Goal: Communication & Community: Answer question/provide support

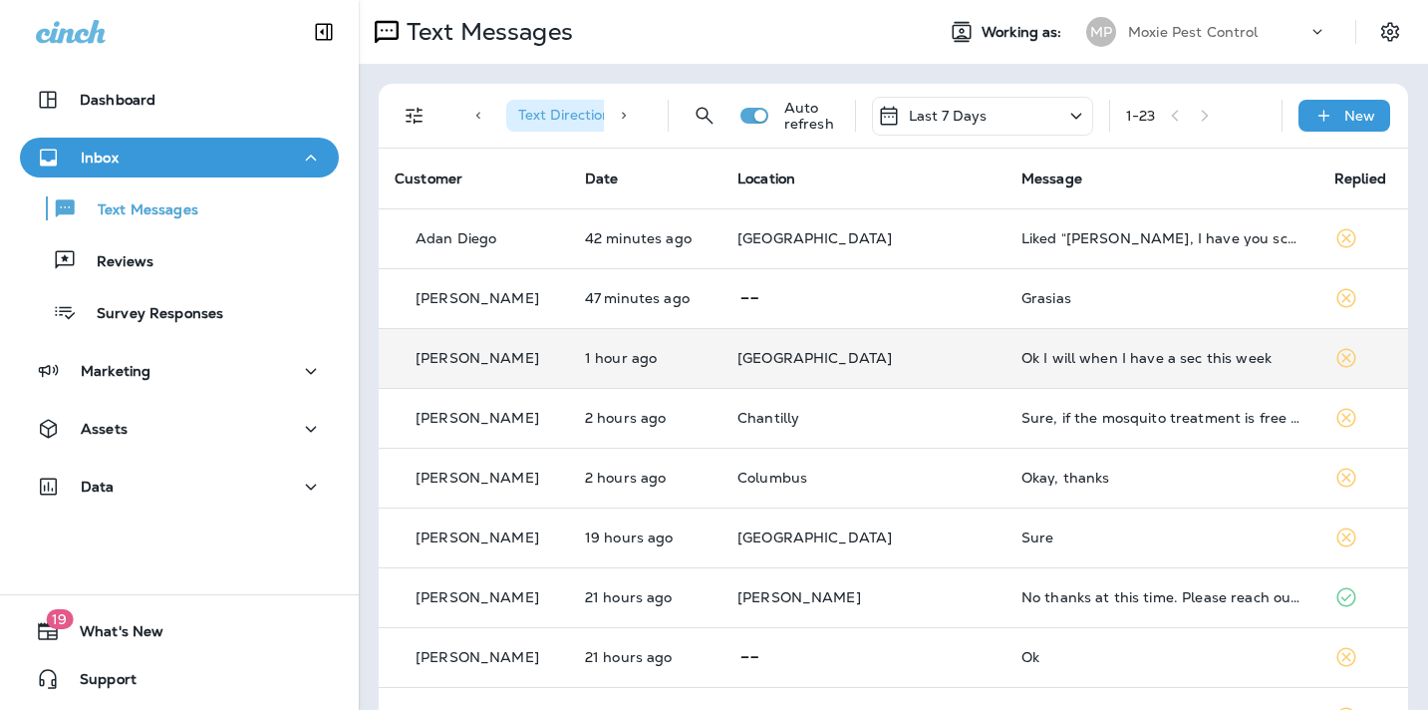
click at [1022, 356] on div "Ok I will when I have a sec this week" at bounding box center [1162, 358] width 281 height 16
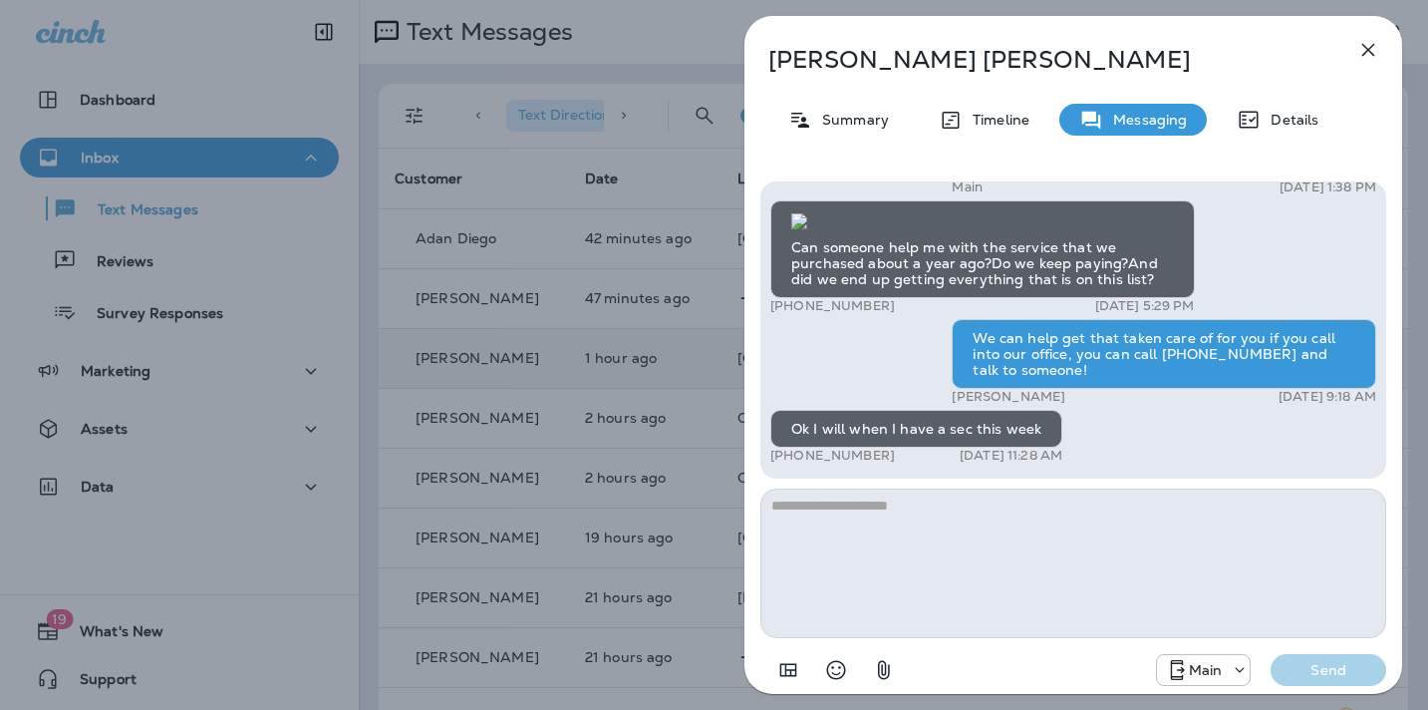
scroll to position [-32, 0]
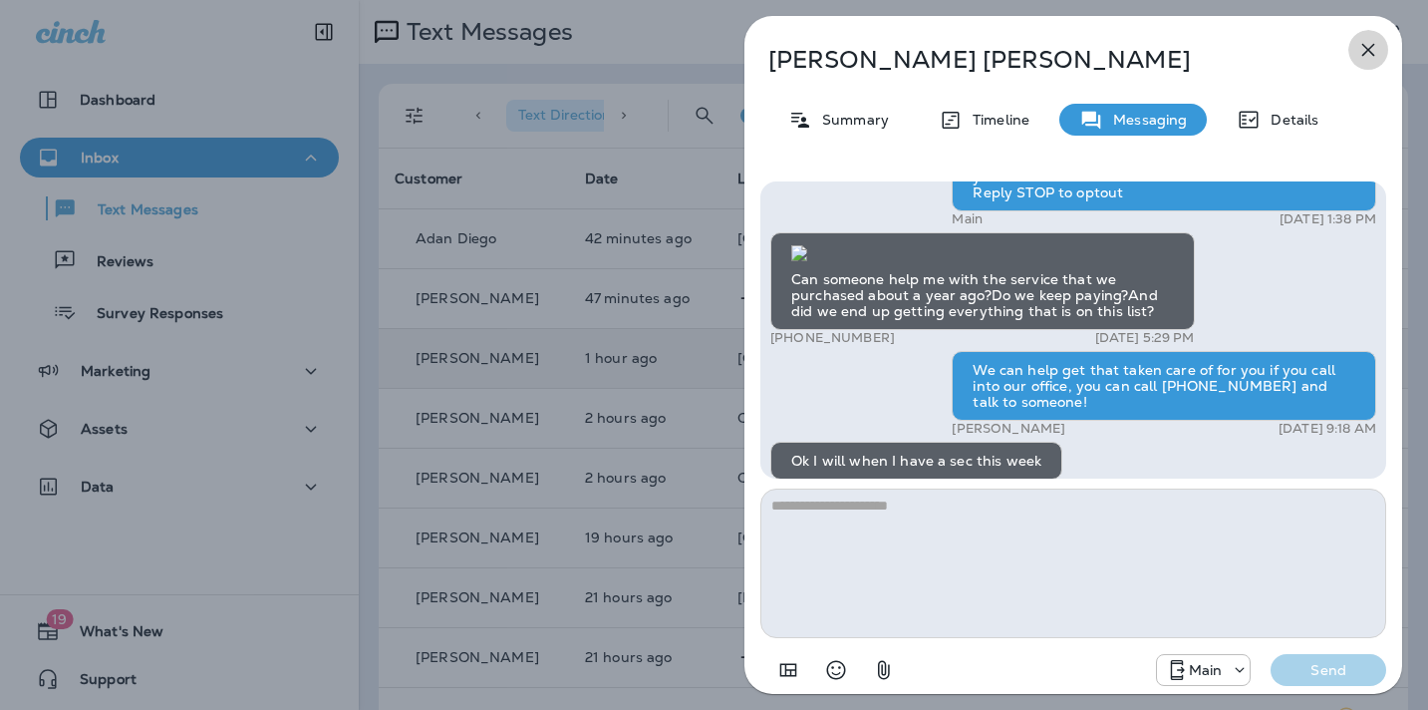
click at [1367, 47] on icon "button" at bounding box center [1369, 50] width 13 height 13
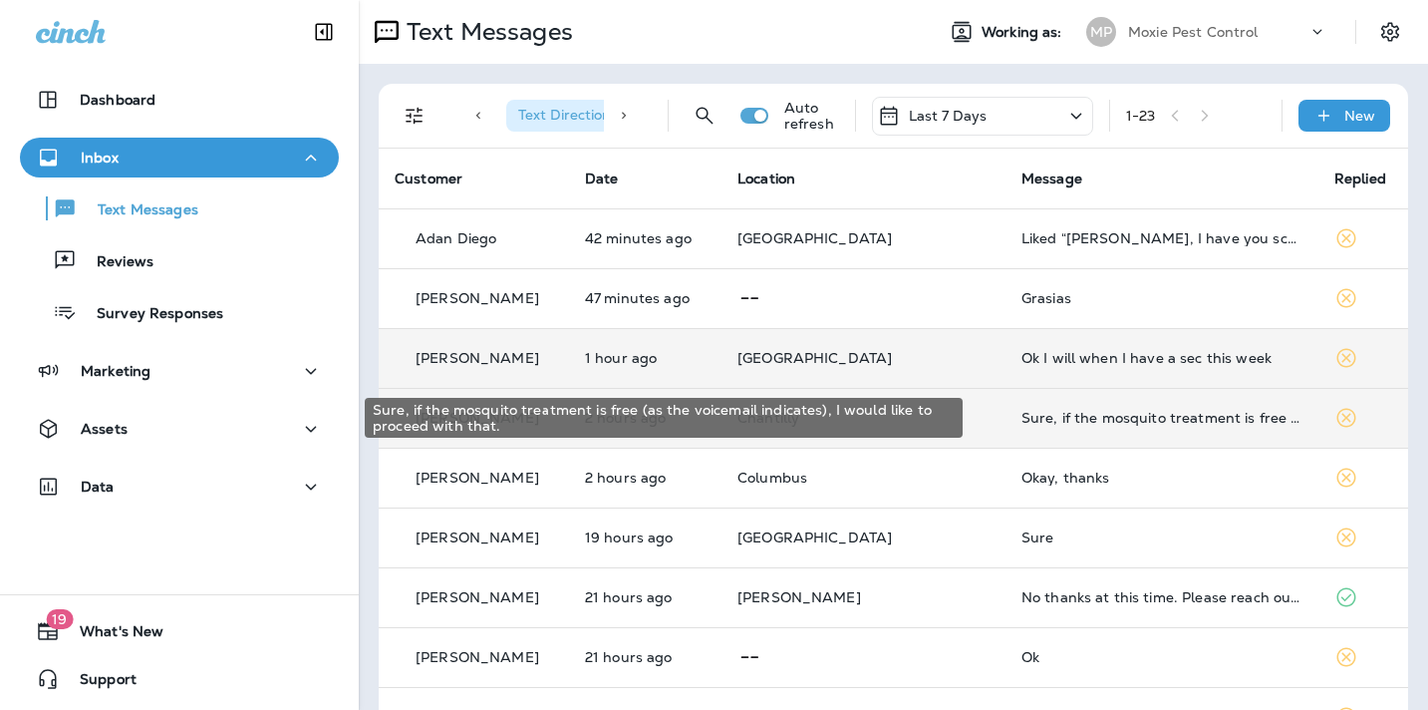
click at [1022, 422] on div "Sure, if the mosquito treatment is free (as the voicemail indicates), I would l…" at bounding box center [1162, 418] width 281 height 16
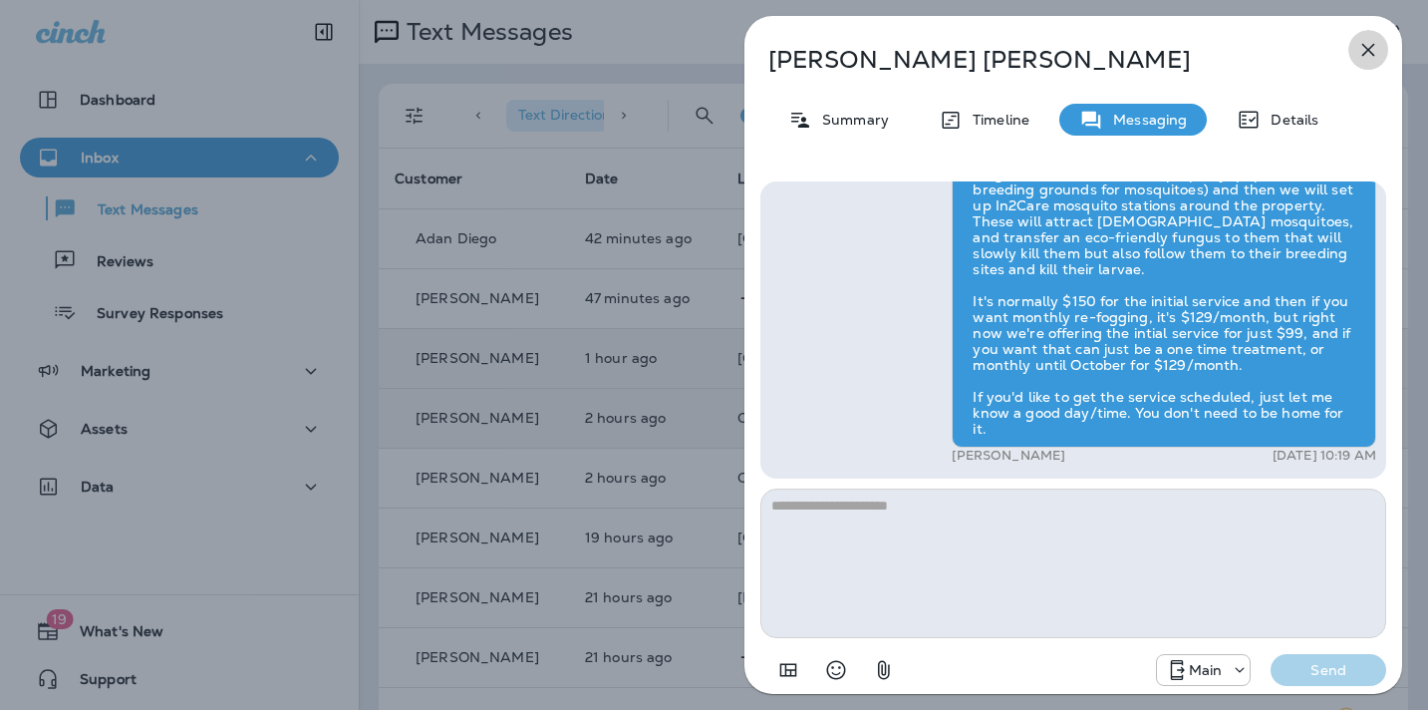
click at [1369, 47] on icon "button" at bounding box center [1369, 50] width 24 height 24
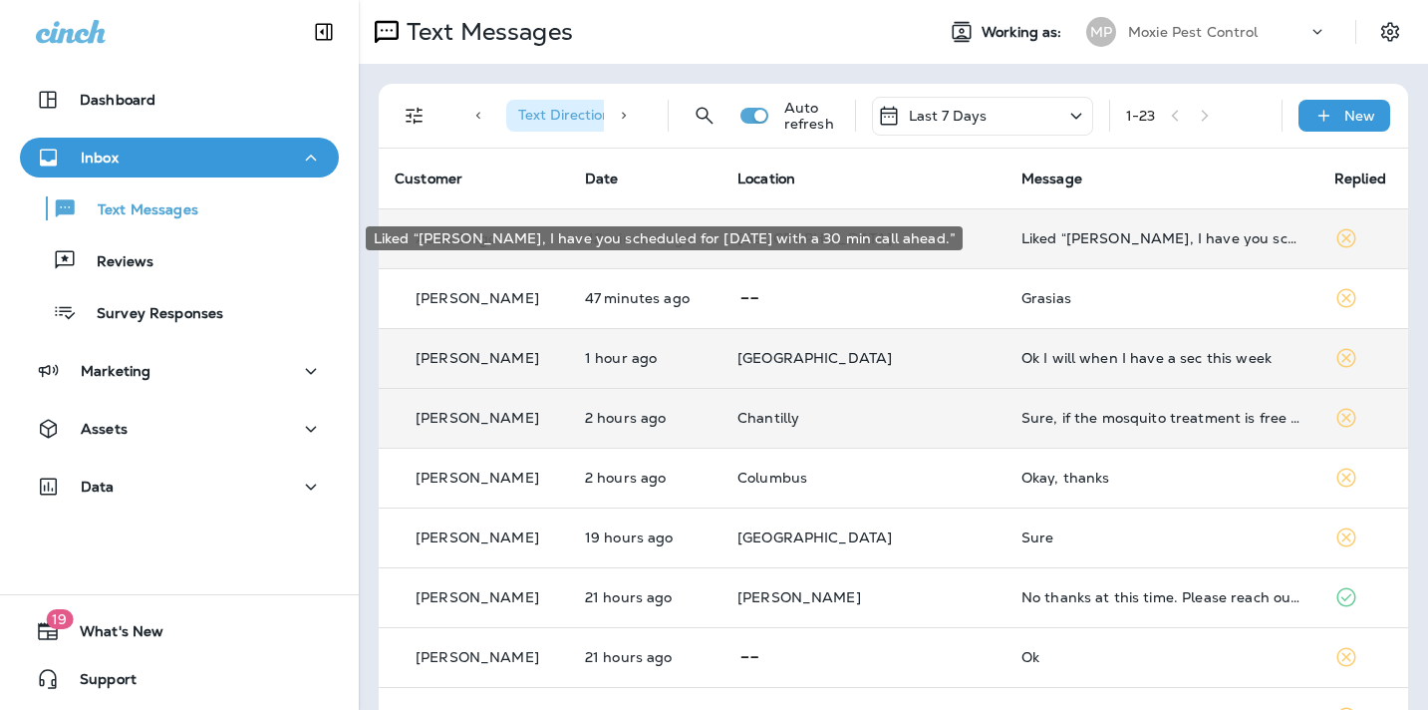
click at [1067, 243] on div "Liked “[PERSON_NAME], I have you scheduled for [DATE] with a 30 min call ahead.”" at bounding box center [1162, 238] width 281 height 16
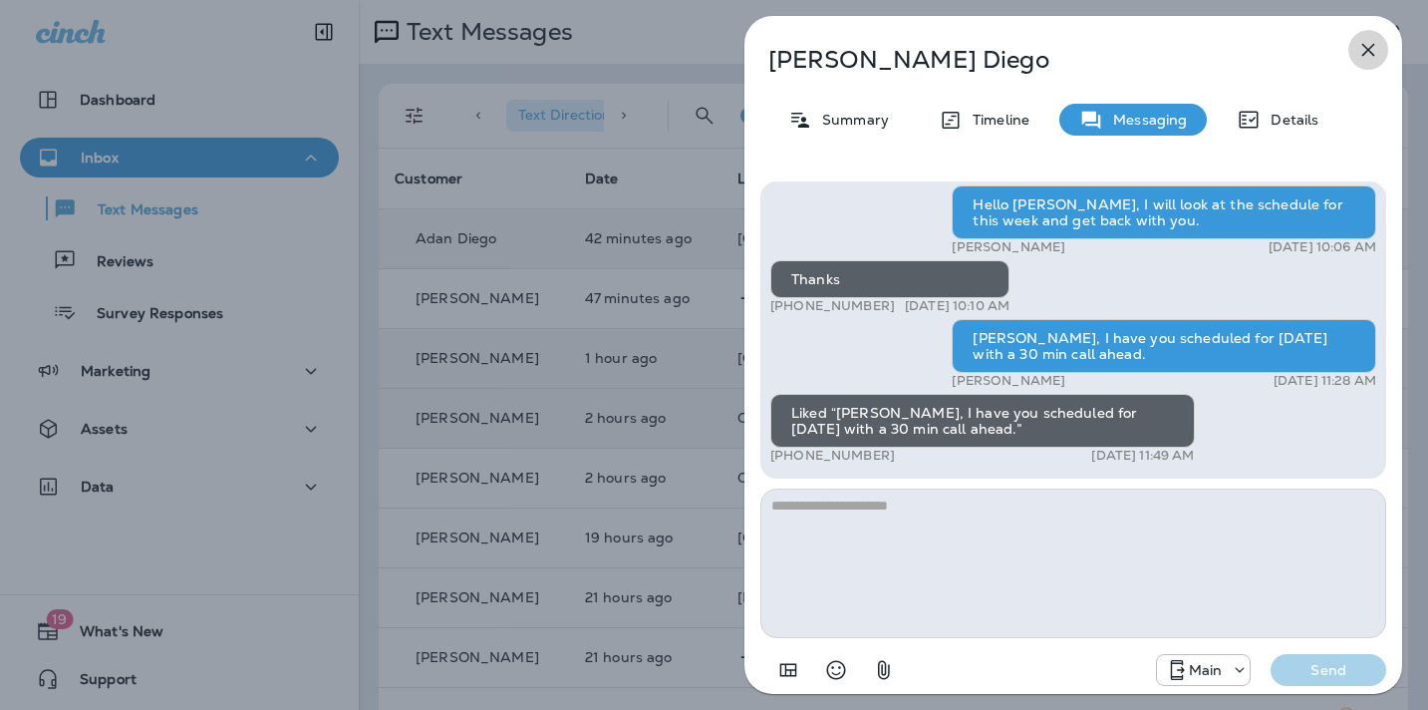
click at [1374, 49] on icon "button" at bounding box center [1369, 50] width 24 height 24
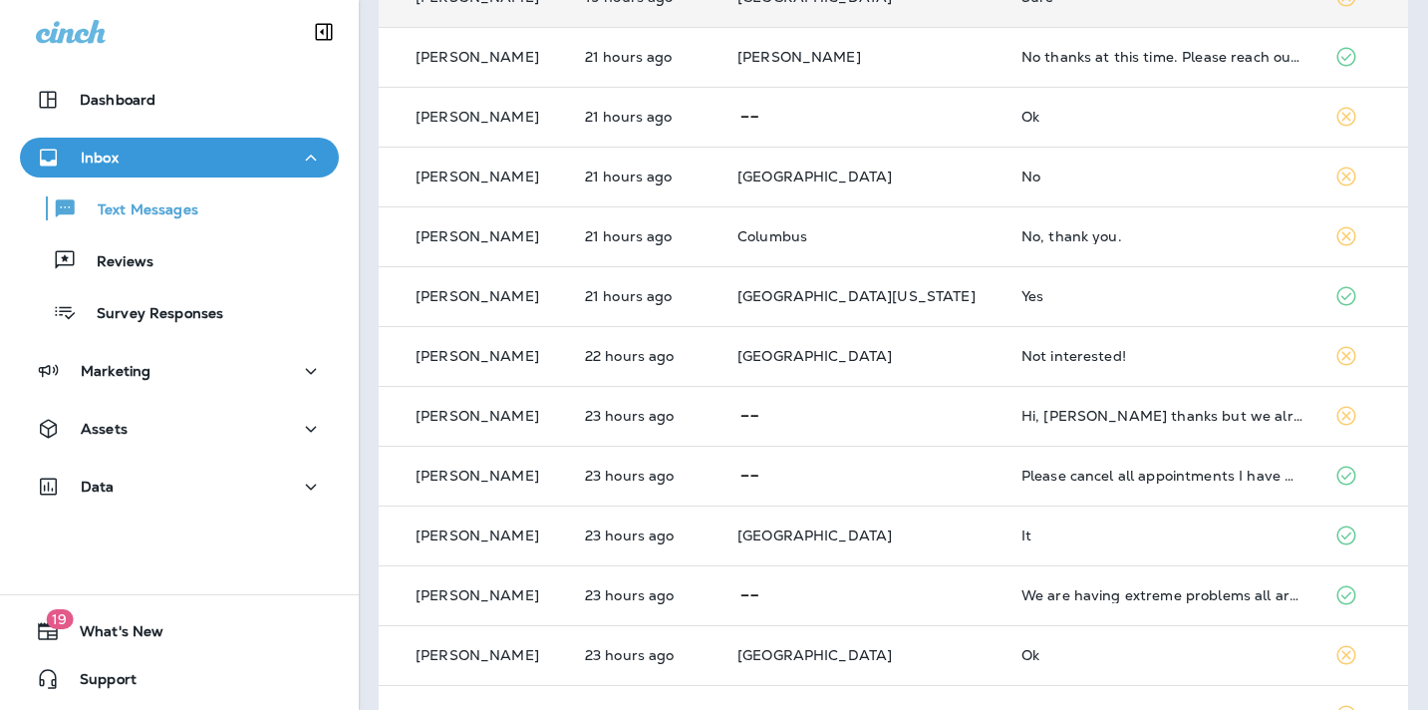
scroll to position [895, 0]
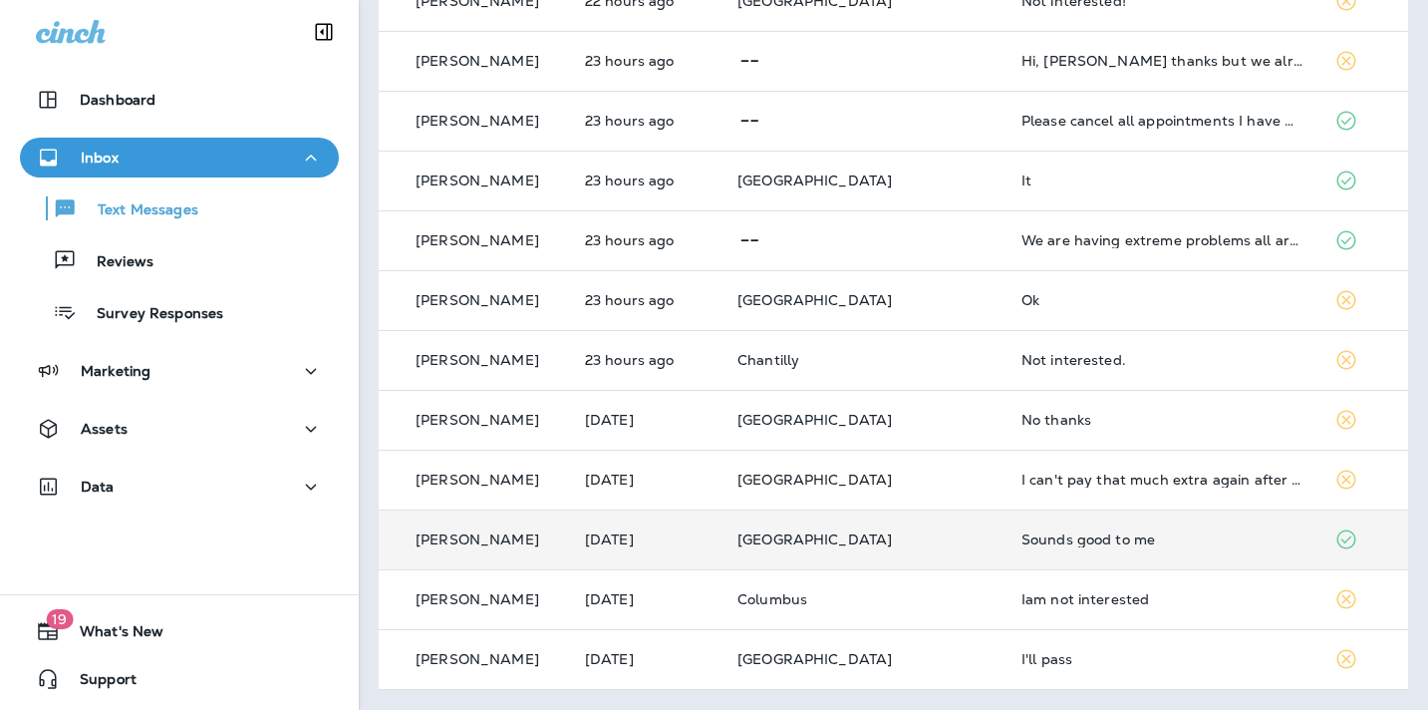
click at [1022, 534] on div "Sounds good to me" at bounding box center [1162, 539] width 281 height 16
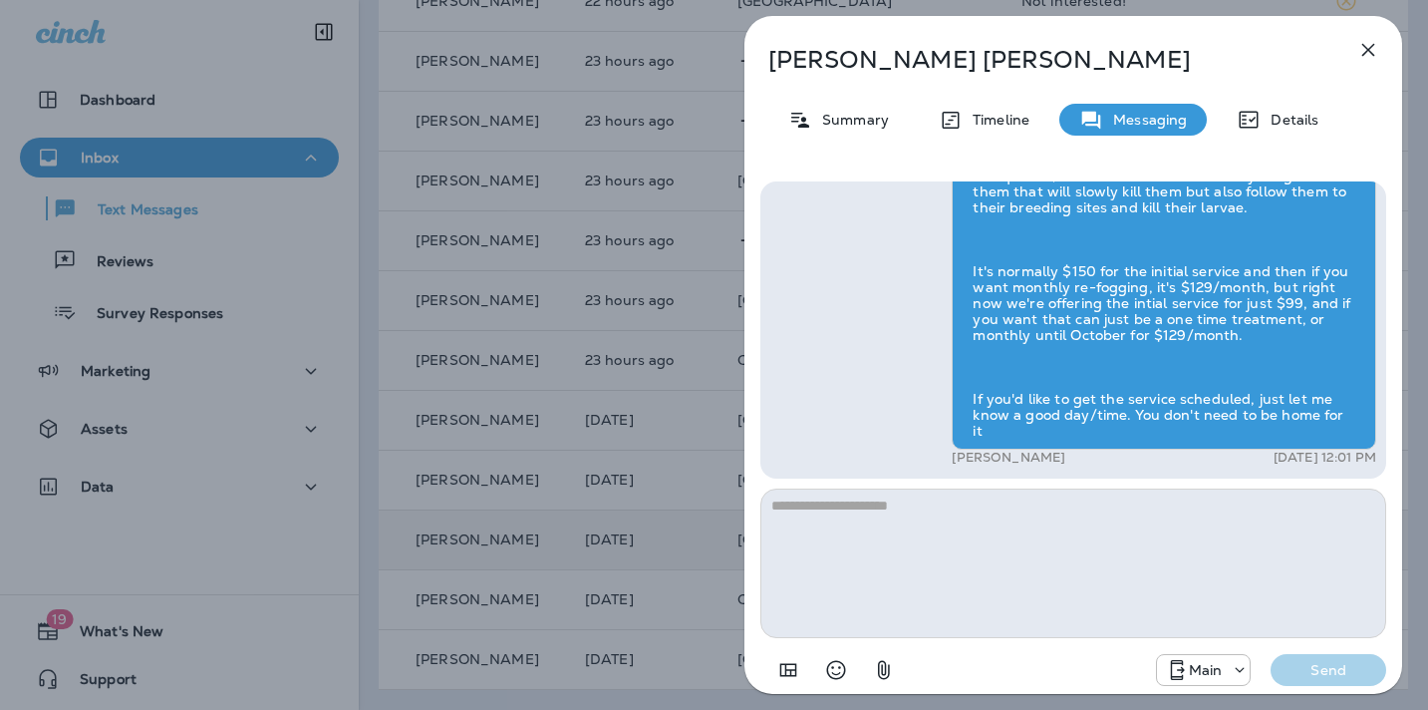
scroll to position [1, 0]
click at [1372, 46] on icon "button" at bounding box center [1369, 50] width 13 height 13
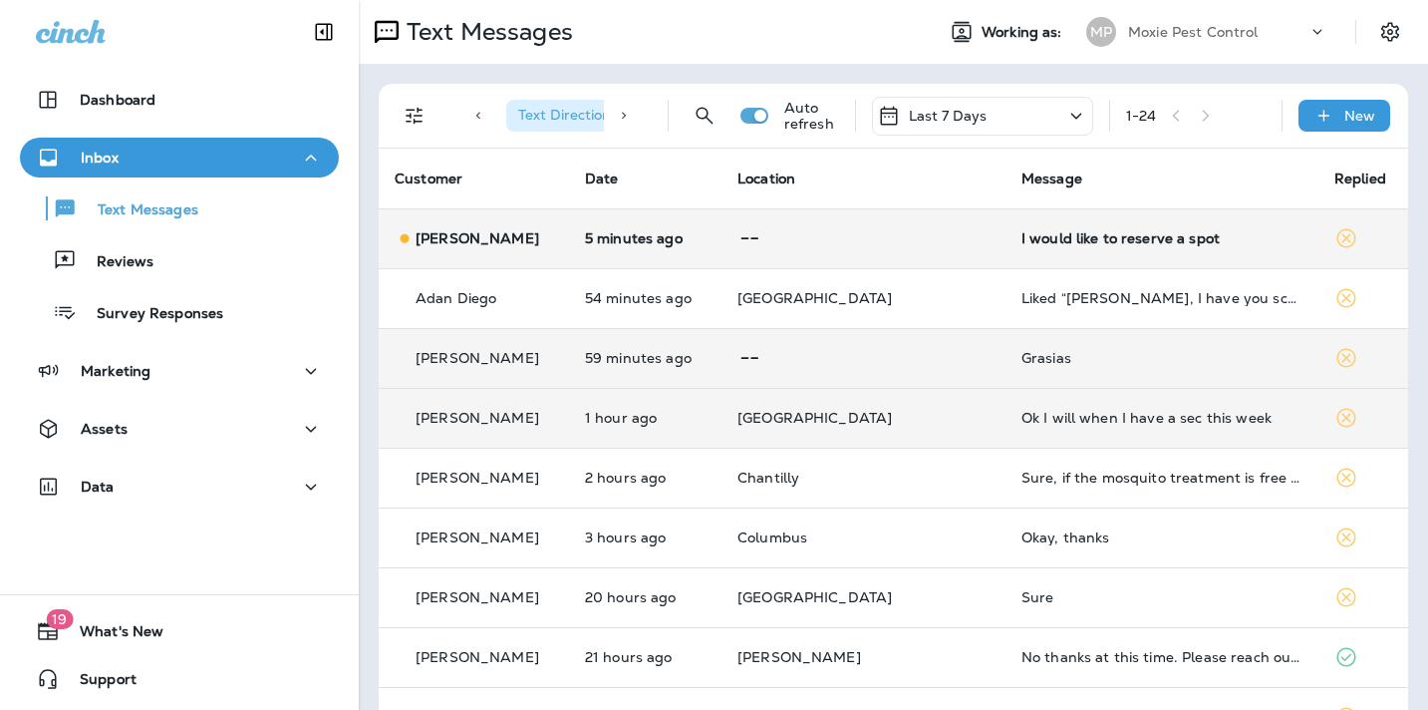
click at [1117, 237] on div "I would like to reserve a spot" at bounding box center [1162, 238] width 281 height 16
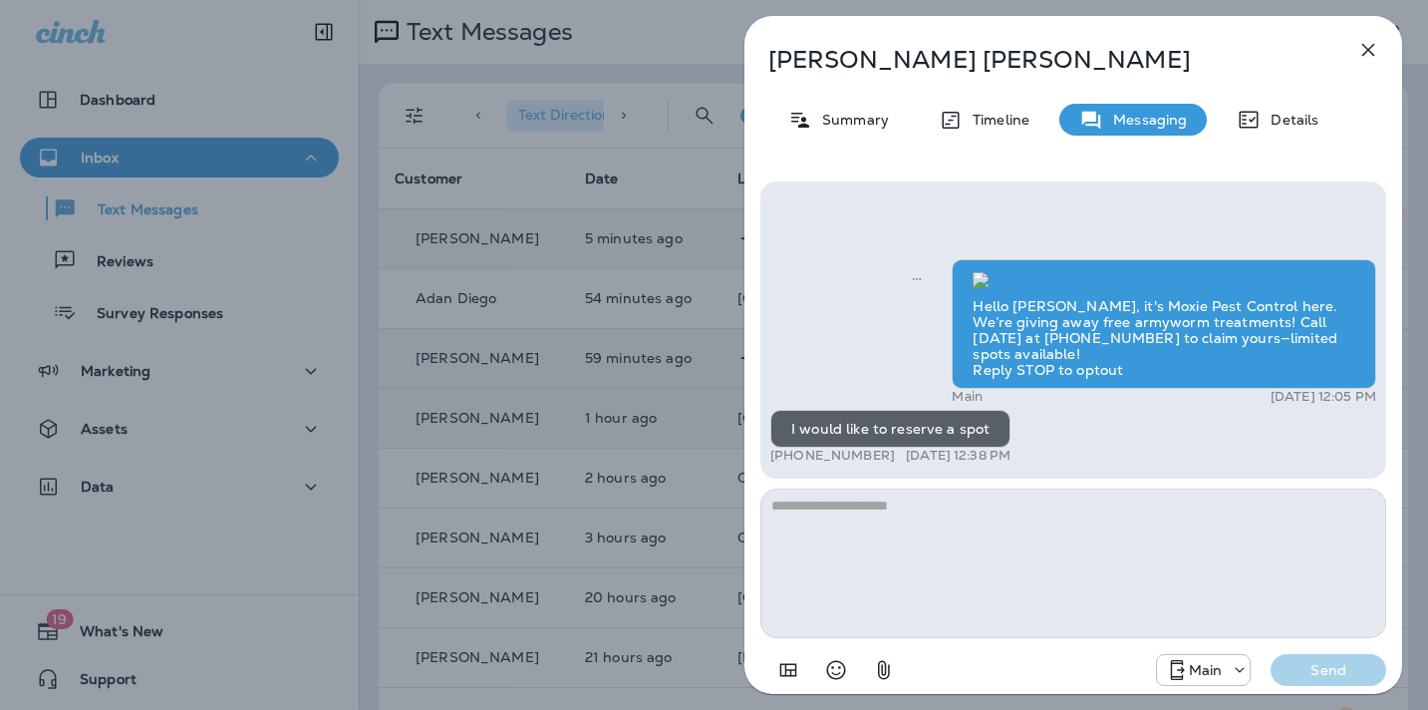
scroll to position [1, 0]
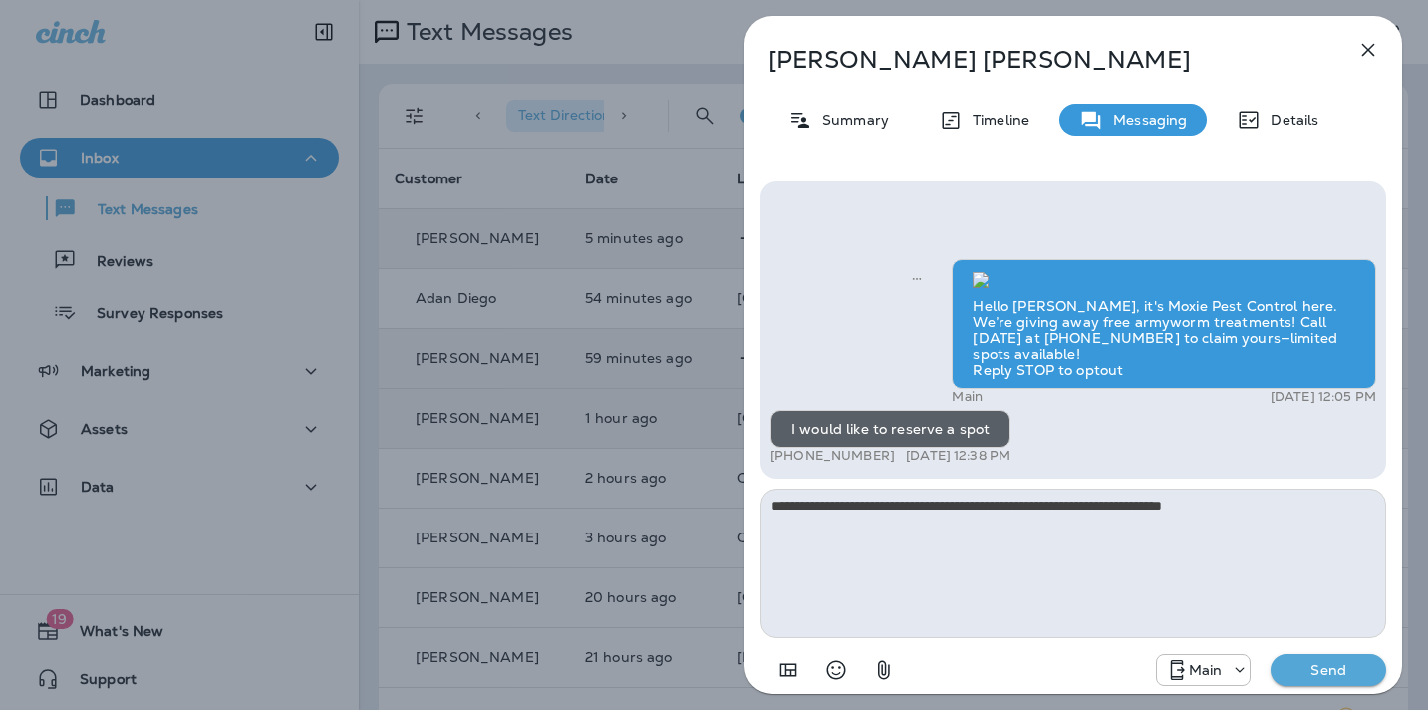
type textarea "**********"
click at [1318, 666] on p "Send" at bounding box center [1329, 670] width 84 height 18
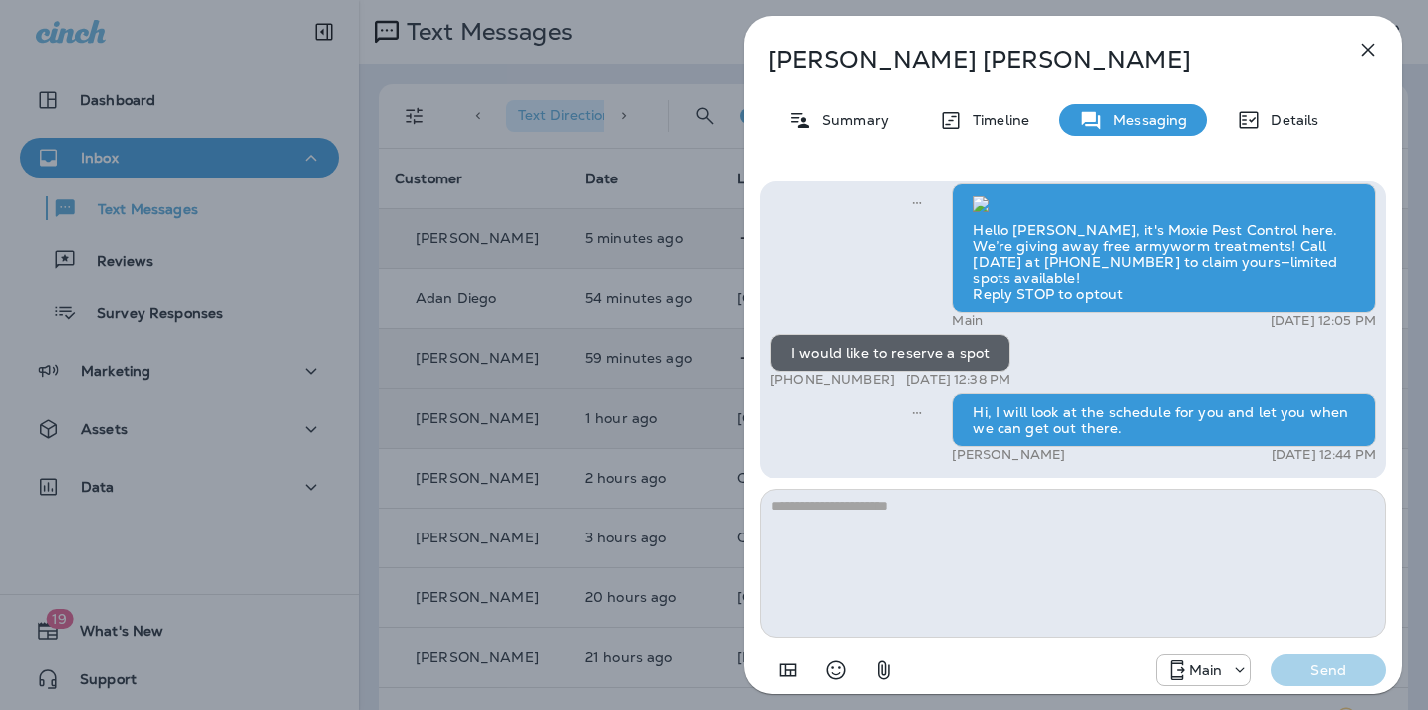
click at [1365, 48] on icon "button" at bounding box center [1369, 50] width 24 height 24
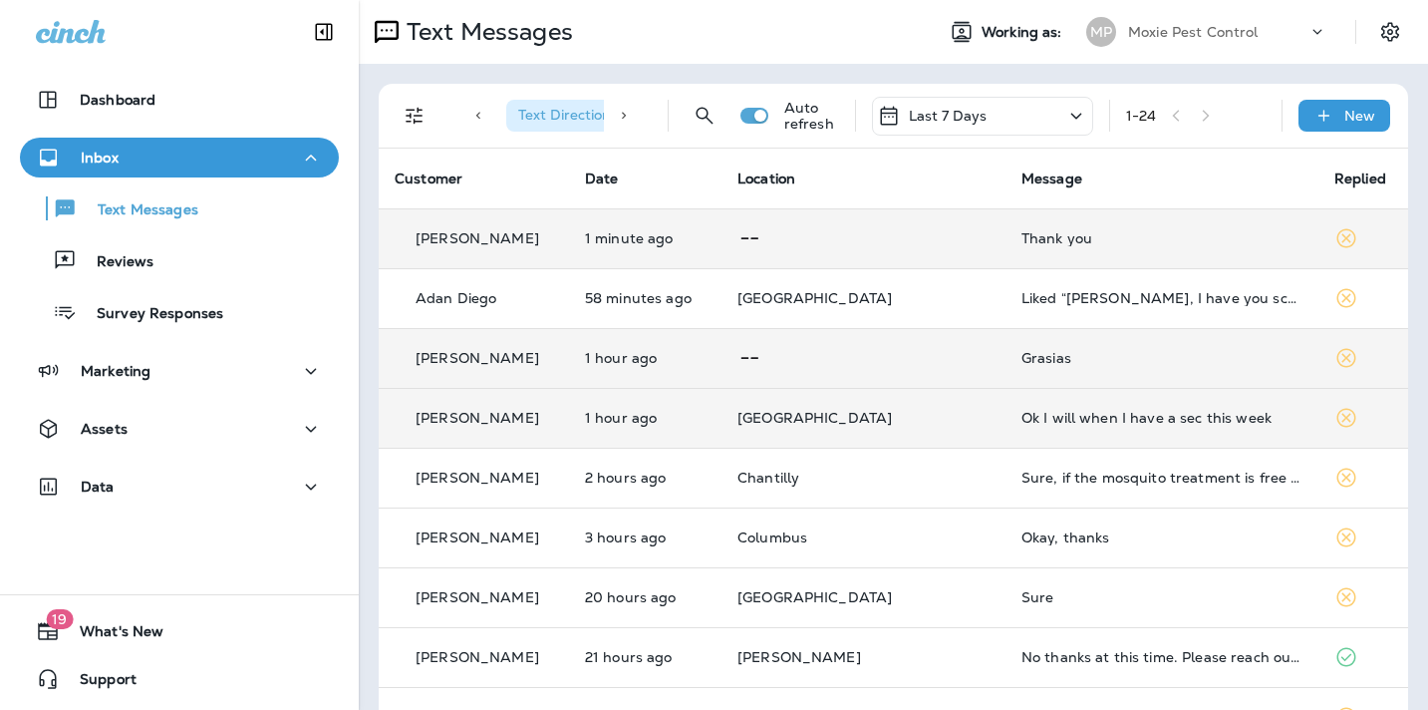
click at [1033, 232] on div "Thank you" at bounding box center [1162, 238] width 281 height 16
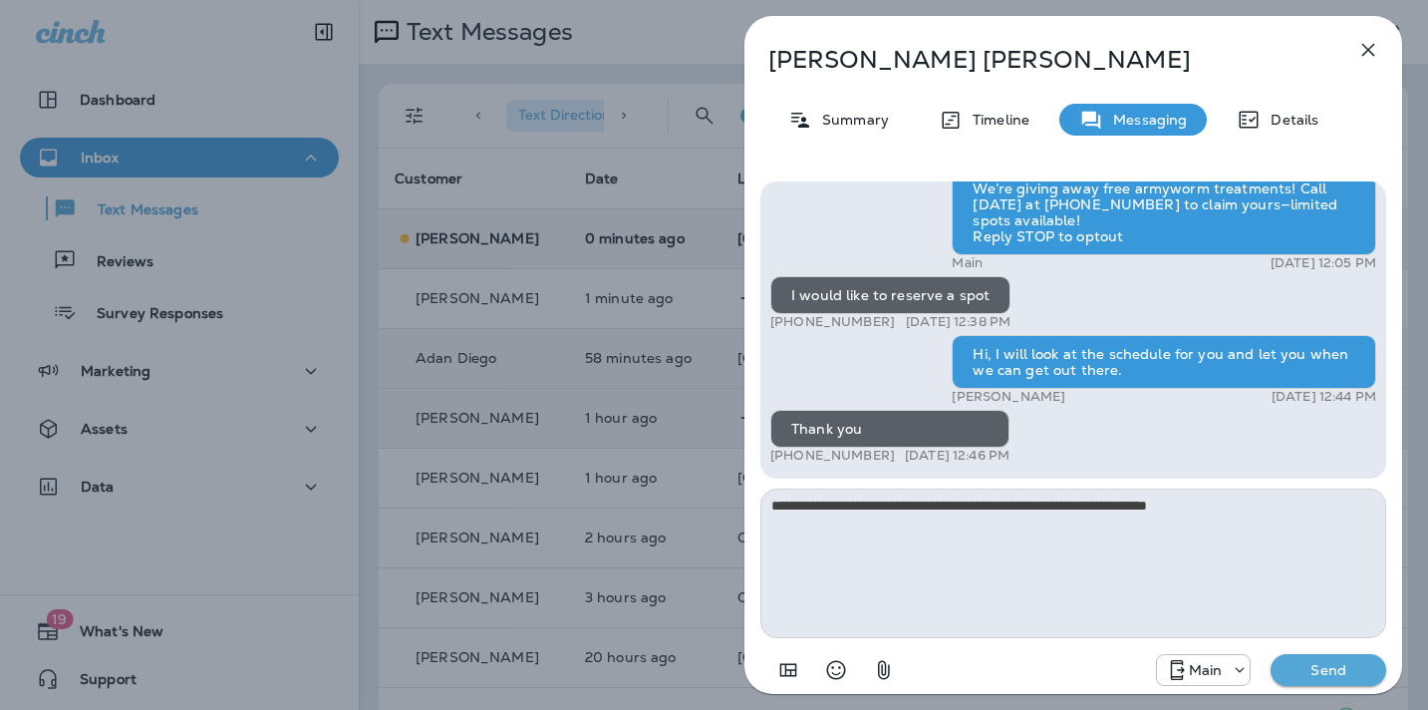
type textarea "**********"
click at [1322, 670] on p "Send" at bounding box center [1329, 670] width 84 height 18
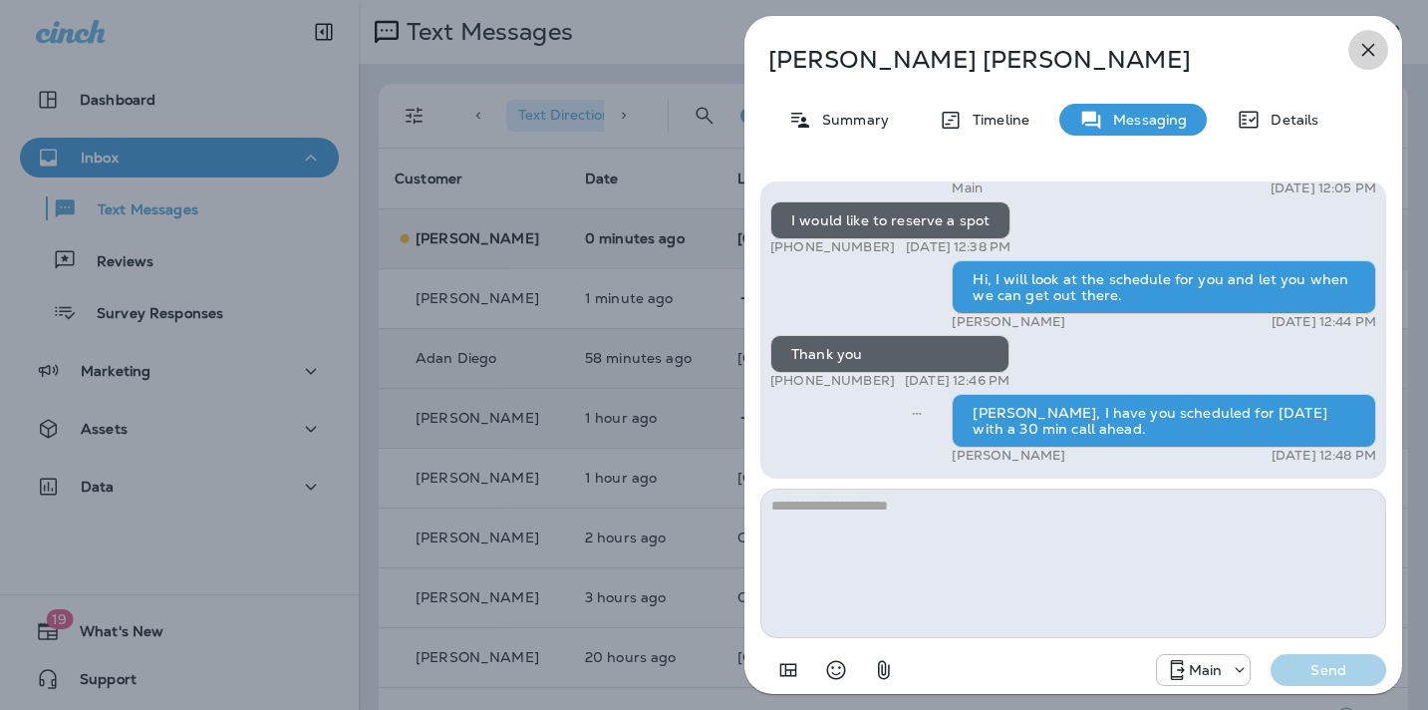
click at [1370, 49] on icon "button" at bounding box center [1369, 50] width 24 height 24
